Goal: Find contact information: Find contact information

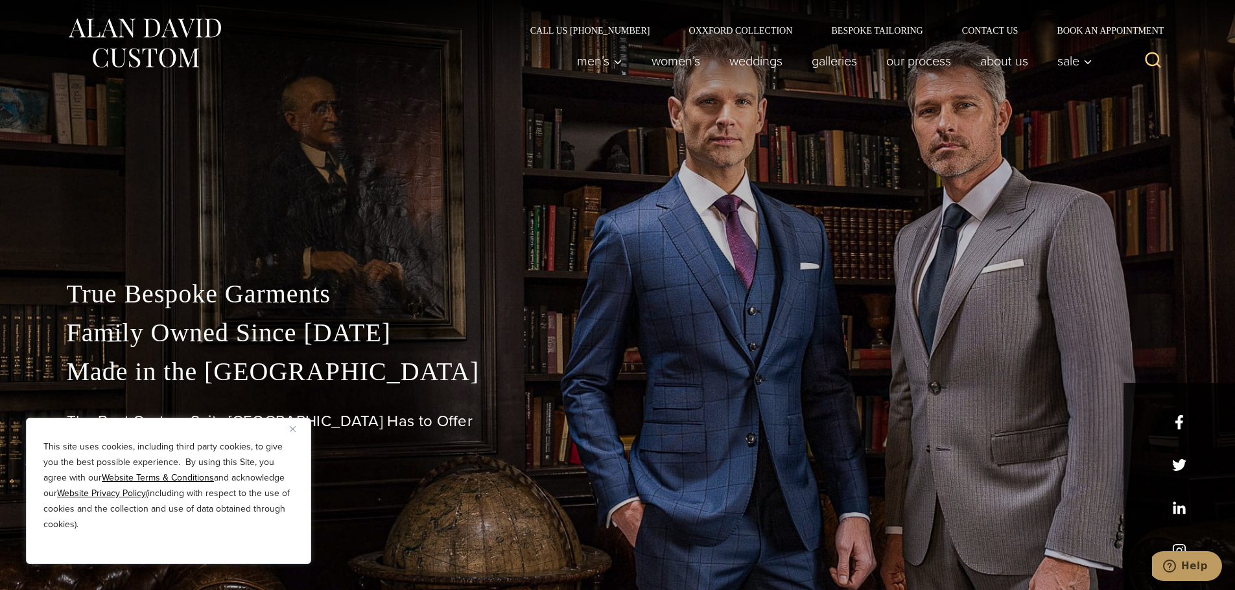
click at [988, 23] on div "Call Us [PHONE_NUMBER] Oxxford Collection Bespoke Tailoring Contact Us Book an …" at bounding box center [618, 17] width 1128 height 35
click at [981, 28] on link "Contact Us" at bounding box center [989, 30] width 95 height 9
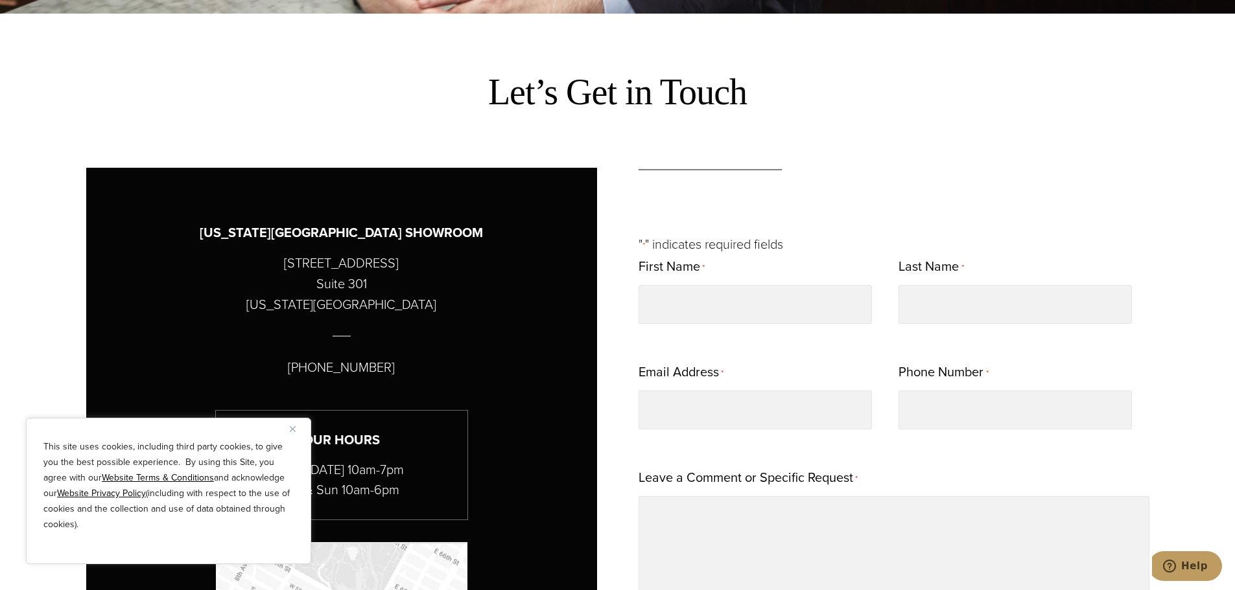
scroll to position [648, 0]
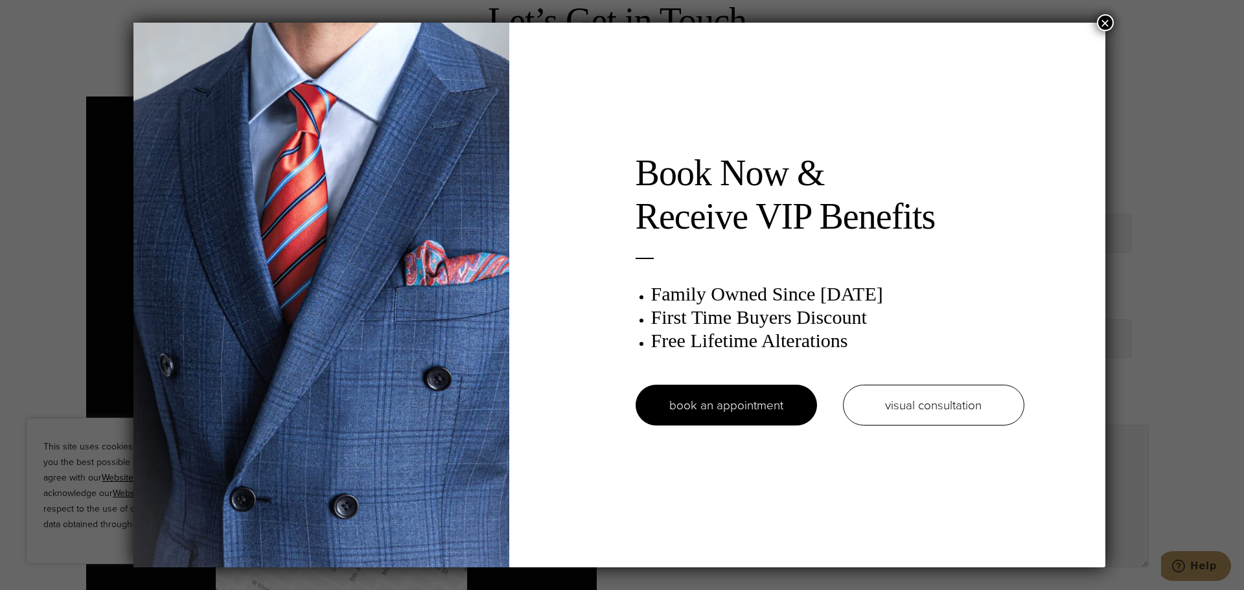
click at [1110, 22] on button "×" at bounding box center [1105, 22] width 17 height 17
